Goal: Task Accomplishment & Management: Complete application form

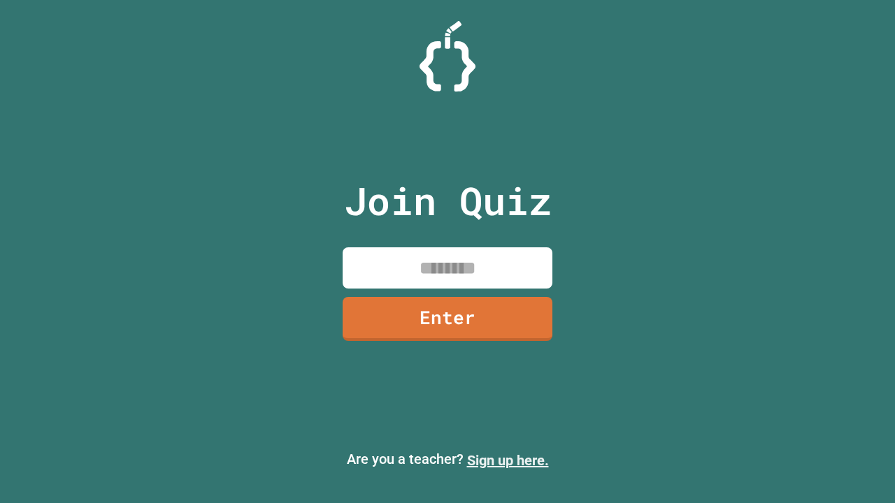
click at [507, 461] on link "Sign up here." at bounding box center [508, 460] width 82 height 17
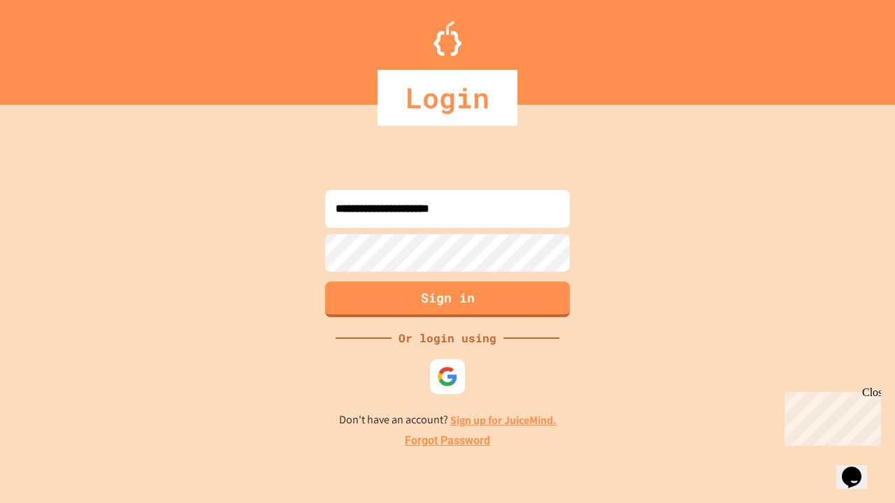
type input "**********"
